Goal: Task Accomplishment & Management: Manage account settings

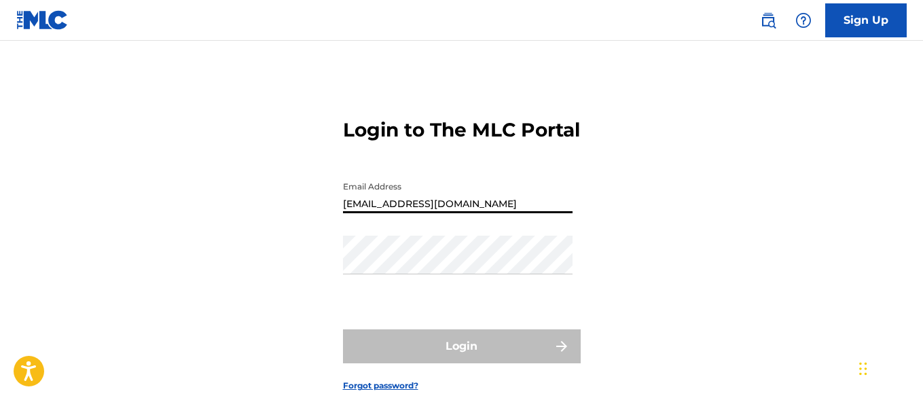
type input "[EMAIL_ADDRESS][DOMAIN_NAME]"
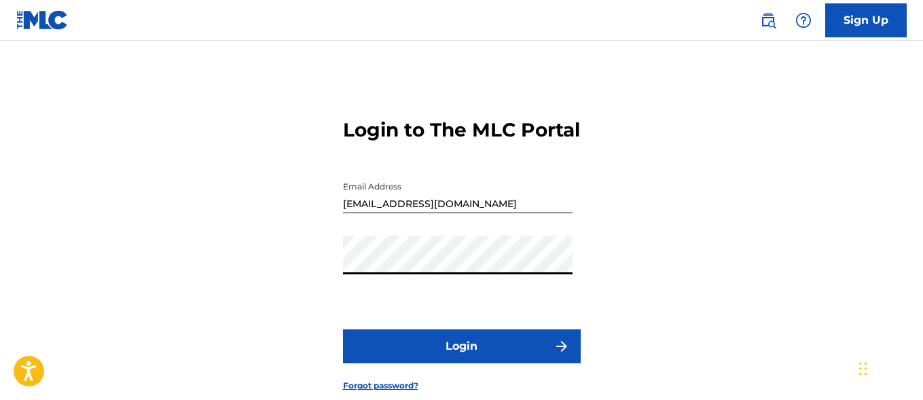
click at [461, 363] on button "Login" at bounding box center [462, 346] width 238 height 34
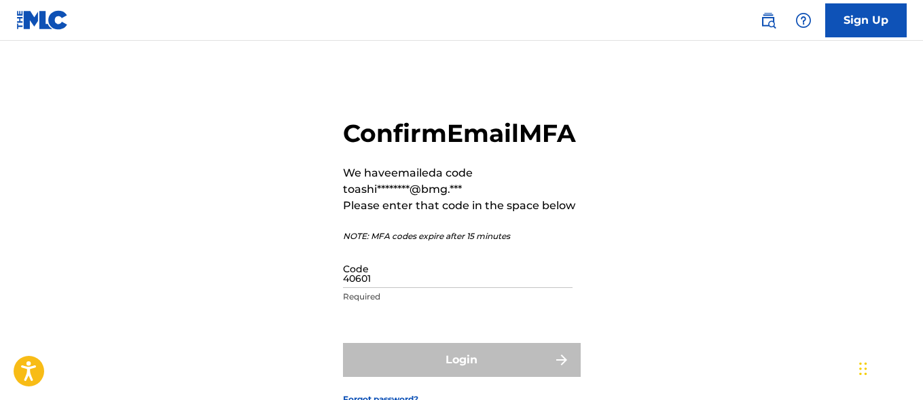
type input "406014"
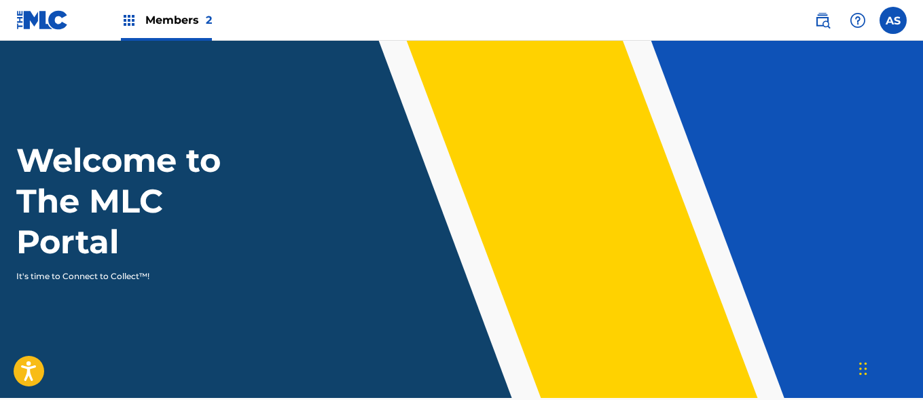
click at [129, 20] on img at bounding box center [129, 20] width 16 height 16
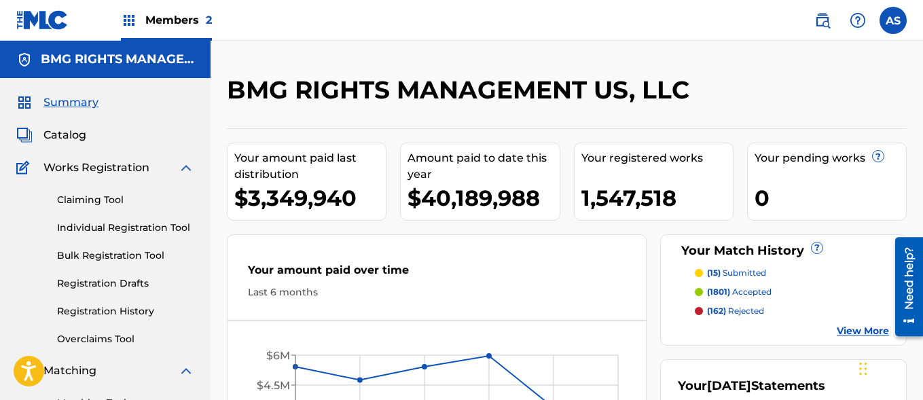
scroll to position [295, 0]
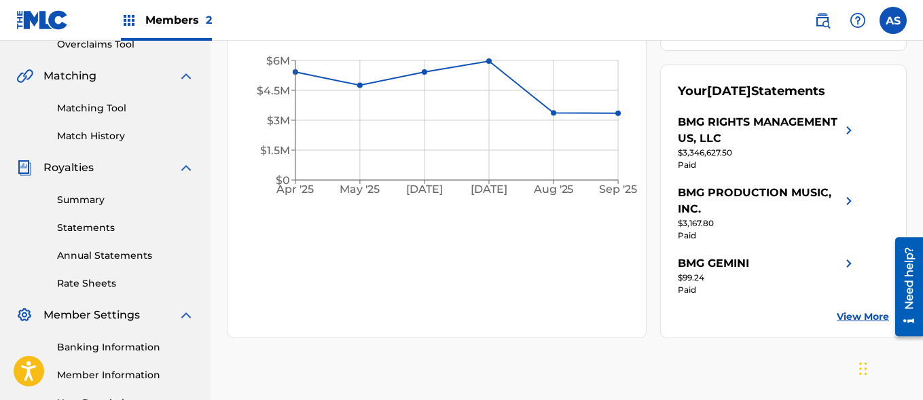
click at [126, 200] on link "Summary" at bounding box center [125, 200] width 137 height 14
